Goal: Find specific page/section: Find specific page/section

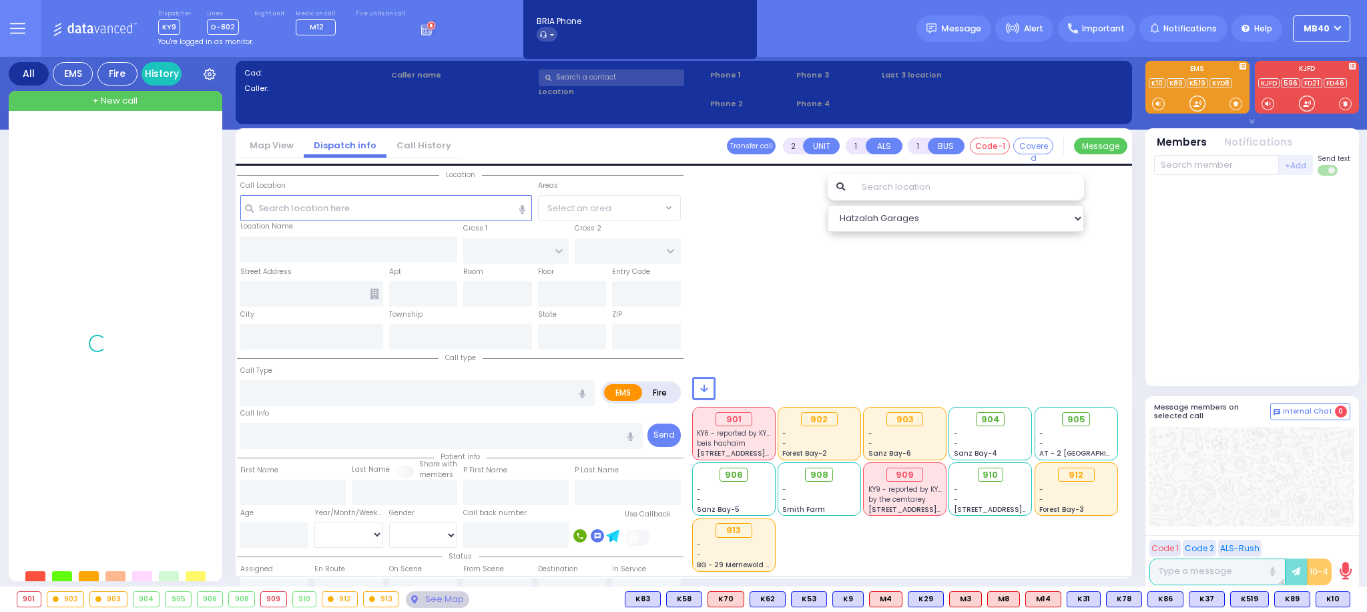
scroll to position [1, 0]
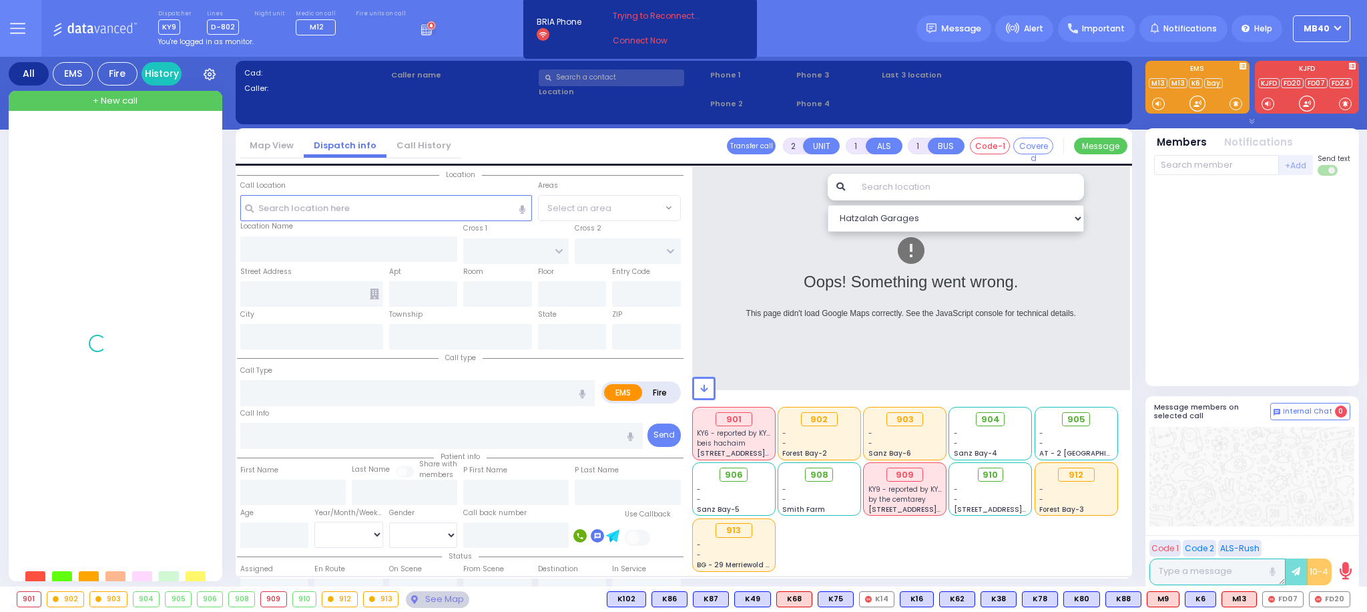
type input "Mb40"
